Goal: Task Accomplishment & Management: Manage account settings

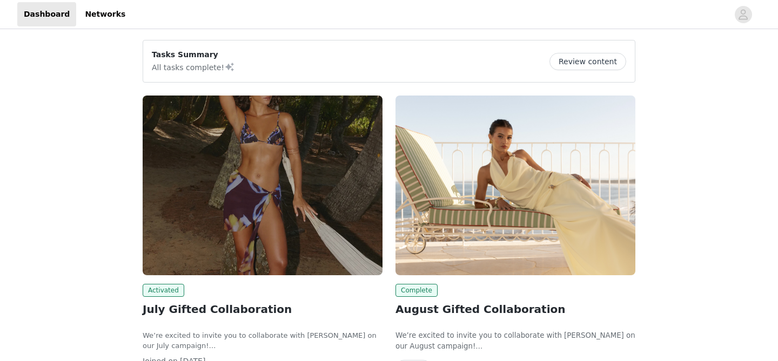
scroll to position [113, 0]
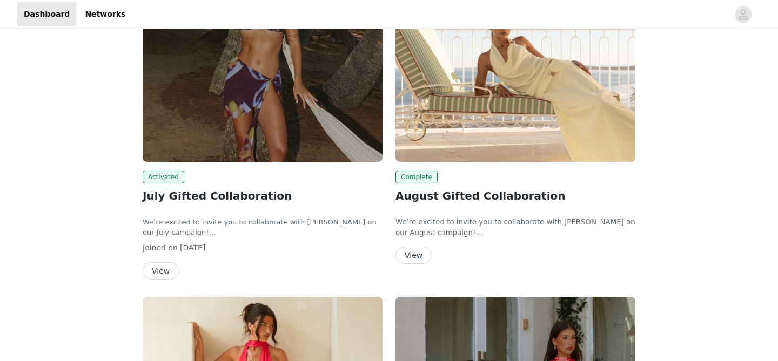
click at [483, 128] on img at bounding box center [515, 72] width 240 height 180
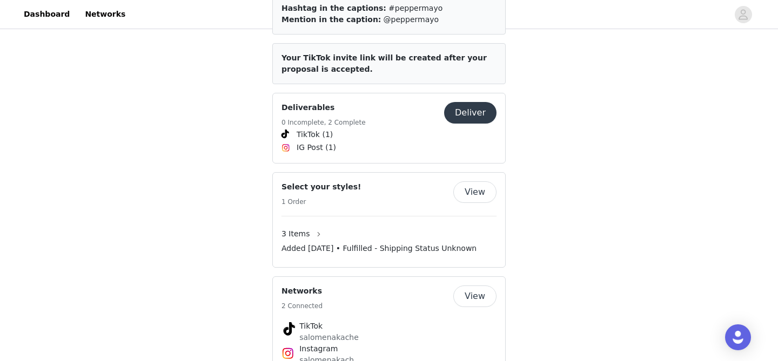
scroll to position [524, 0]
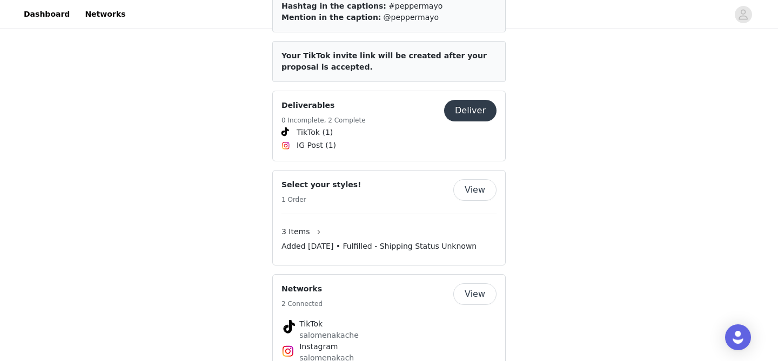
click at [481, 179] on button "View" at bounding box center [474, 190] width 43 height 22
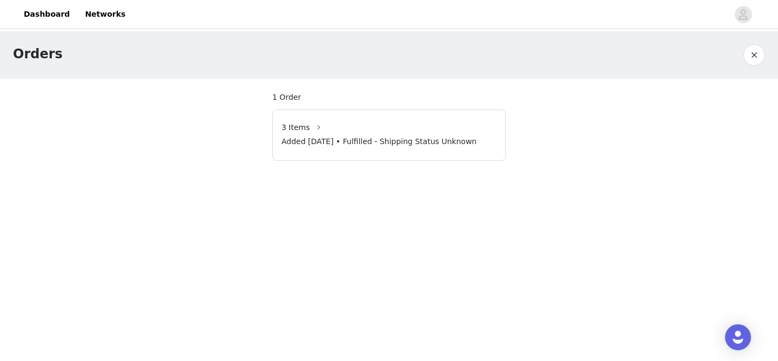
click at [751, 50] on button "button" at bounding box center [754, 55] width 22 height 22
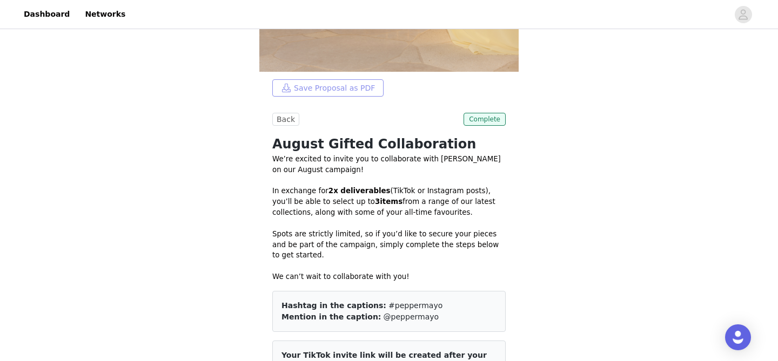
scroll to position [118, 0]
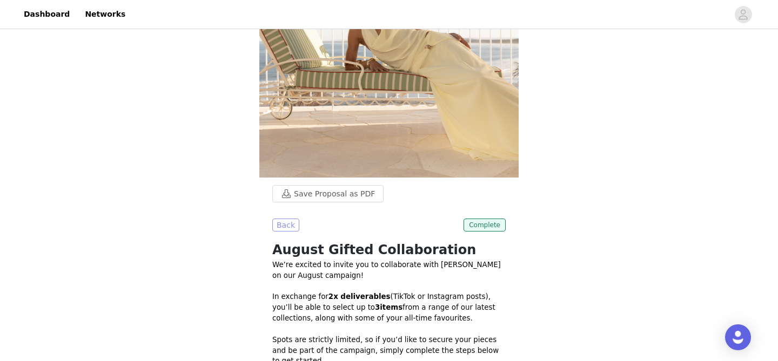
click at [290, 226] on button "Back" at bounding box center [285, 225] width 27 height 13
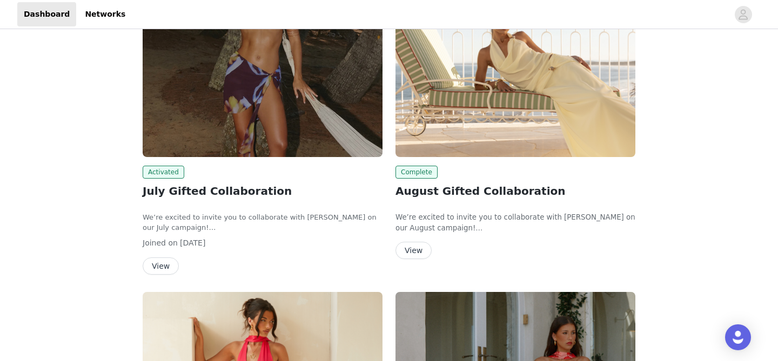
click at [283, 127] on img at bounding box center [263, 67] width 240 height 180
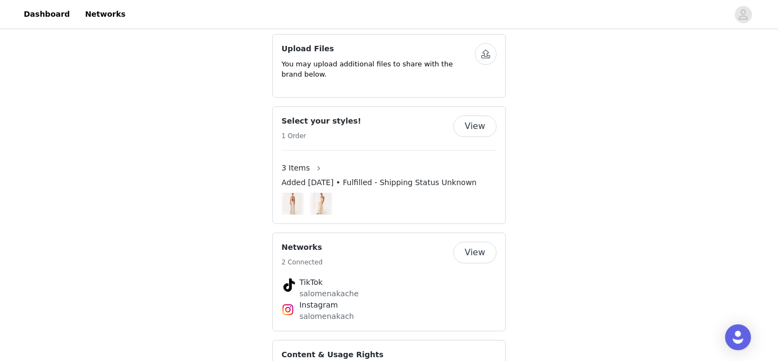
scroll to position [688, 0]
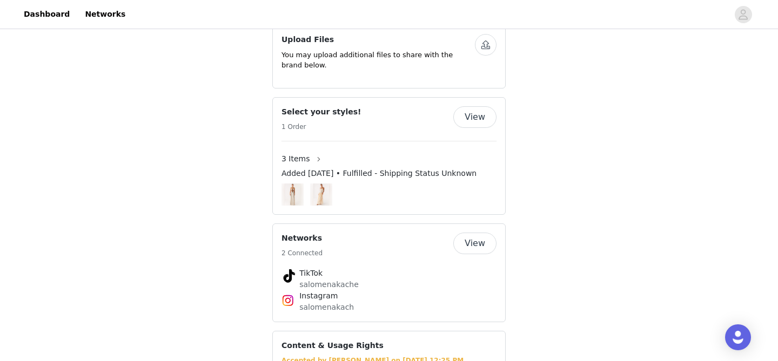
click at [466, 106] on button "View" at bounding box center [474, 117] width 43 height 22
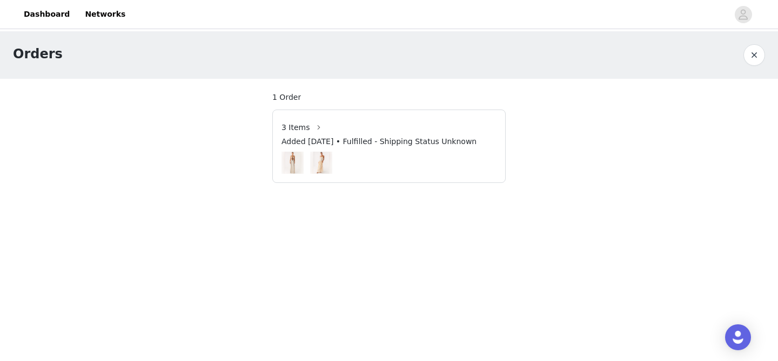
click at [328, 156] on img at bounding box center [321, 163] width 16 height 22
click at [315, 152] on img at bounding box center [321, 163] width 16 height 22
click at [319, 154] on img at bounding box center [321, 163] width 16 height 22
click at [285, 162] on img at bounding box center [293, 163] width 16 height 22
click at [749, 52] on button "button" at bounding box center [754, 55] width 22 height 22
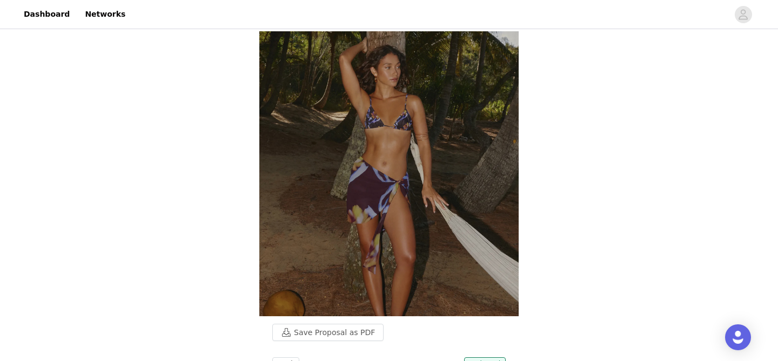
scroll to position [114, 0]
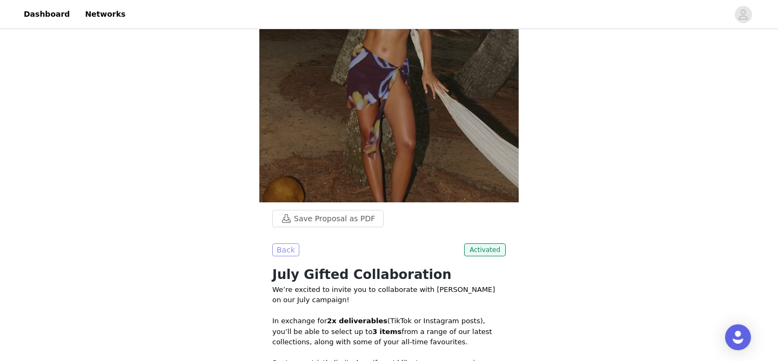
click at [285, 250] on button "Back" at bounding box center [285, 250] width 27 height 13
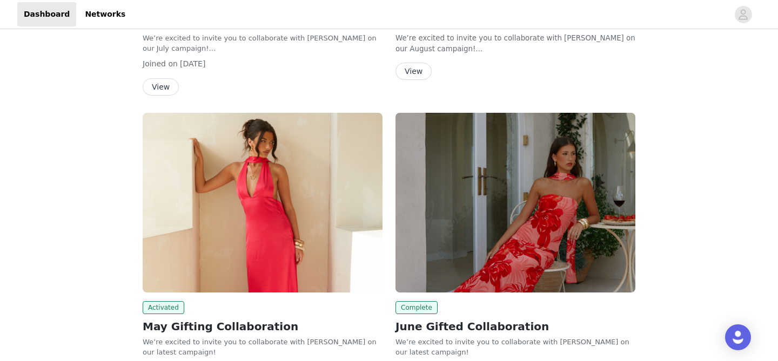
scroll to position [402, 0]
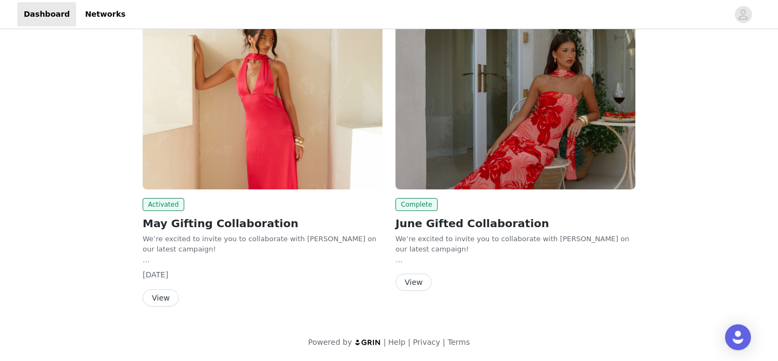
click at [288, 112] on img at bounding box center [263, 100] width 240 height 180
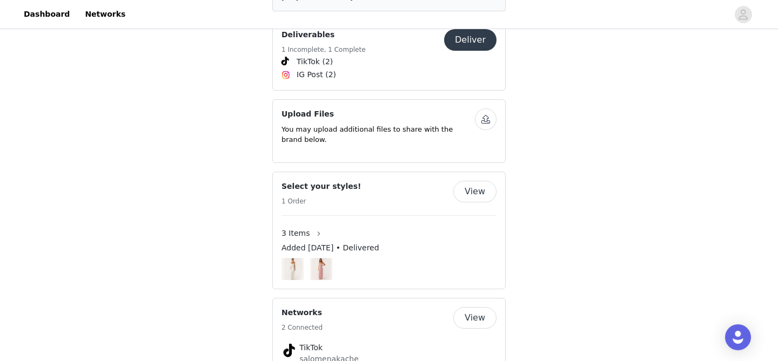
scroll to position [535, 0]
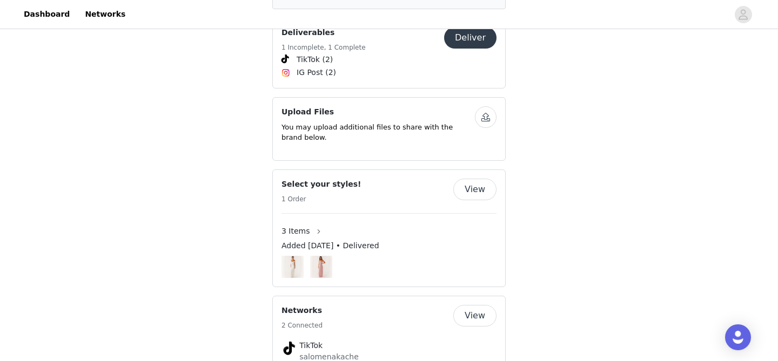
click at [374, 241] on span "Added [DATE] • Delivered" at bounding box center [330, 245] width 98 height 11
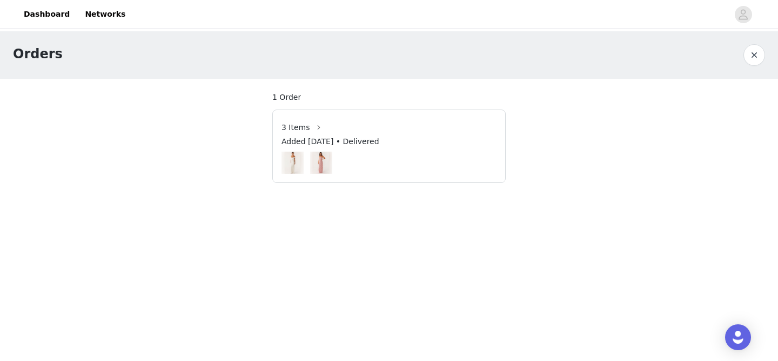
click at [394, 154] on div at bounding box center [388, 163] width 215 height 22
click at [326, 159] on img at bounding box center [321, 163] width 16 height 22
